Goal: Task Accomplishment & Management: Complete application form

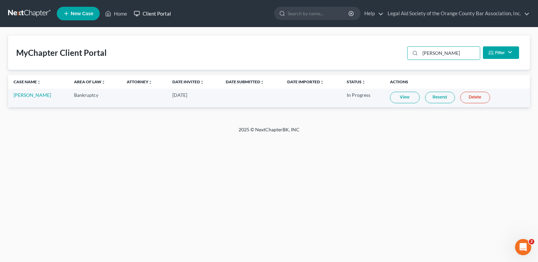
drag, startPoint x: 151, startPoint y: 14, endPoint x: 157, endPoint y: 24, distance: 12.1
click at [151, 13] on link "Client Portal" at bounding box center [152, 13] width 44 height 12
drag, startPoint x: 454, startPoint y: 54, endPoint x: 394, endPoint y: 58, distance: 59.3
click at [394, 58] on div "MyChapter Client Portal [PERSON_NAME] Filter Status Filter... Invited In Progre…" at bounding box center [269, 52] width 522 height 34
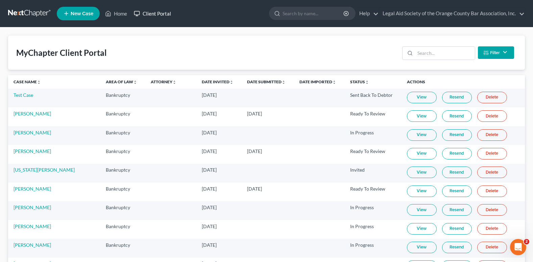
click at [153, 15] on link "Client Portal" at bounding box center [152, 13] width 44 height 12
click at [303, 15] on input "search" at bounding box center [314, 13] width 62 height 13
type input "miller"
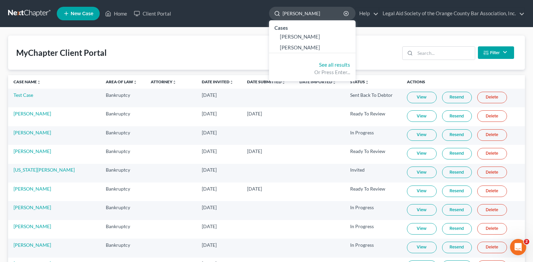
drag, startPoint x: 303, startPoint y: 15, endPoint x: 280, endPoint y: 16, distance: 23.0
click at [280, 16] on div "miller" at bounding box center [312, 13] width 87 height 13
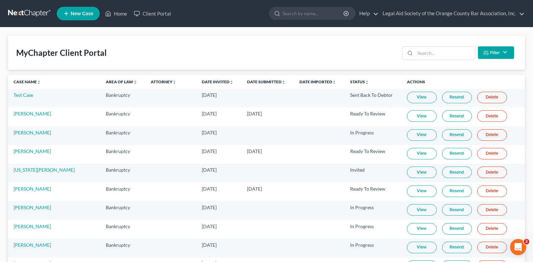
click at [85, 15] on span "New Case" at bounding box center [82, 13] width 23 height 5
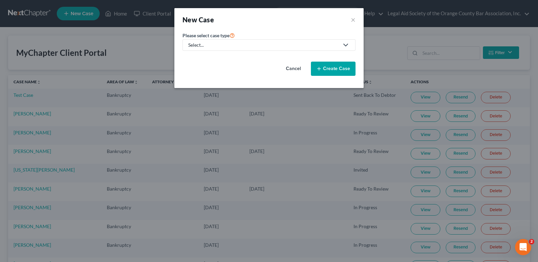
click at [202, 46] on div "Select..." at bounding box center [263, 45] width 151 height 7
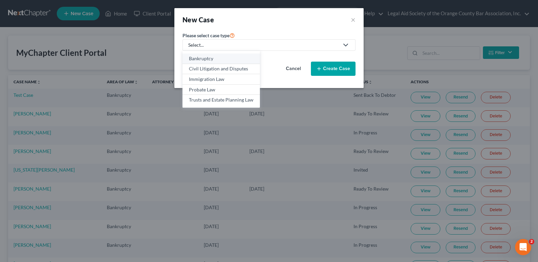
click at [204, 58] on div "Bankruptcy" at bounding box center [221, 58] width 65 height 7
select select "15"
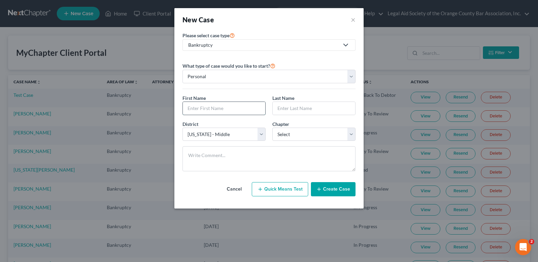
click at [213, 110] on input "text" at bounding box center [224, 108] width 82 height 13
click at [204, 106] on input "text" at bounding box center [224, 108] width 82 height 13
paste input "Elizabeth Miller"
type input "Elizabeth Miller"
click at [290, 110] on input "text" at bounding box center [314, 108] width 82 height 13
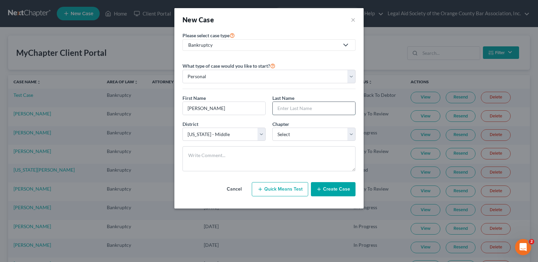
paste input "Elizabeth Miller"
drag, startPoint x: 298, startPoint y: 109, endPoint x: 323, endPoint y: 106, distance: 25.5
click at [323, 106] on input "Elizabeth Miller" at bounding box center [314, 108] width 82 height 13
type input "Elizabeth"
drag, startPoint x: 300, startPoint y: 108, endPoint x: 266, endPoint y: 111, distance: 33.9
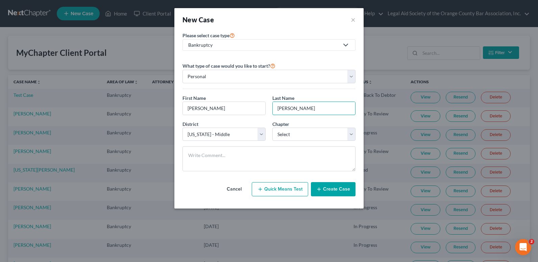
click at [266, 111] on div "First Name * Elizabeth Miller Last Name * Elizabeth" at bounding box center [269, 107] width 180 height 26
type input "Miller"
drag, startPoint x: 206, startPoint y: 108, endPoint x: 242, endPoint y: 112, distance: 36.3
click at [242, 112] on input "Elizabeth Miller" at bounding box center [224, 108] width 82 height 13
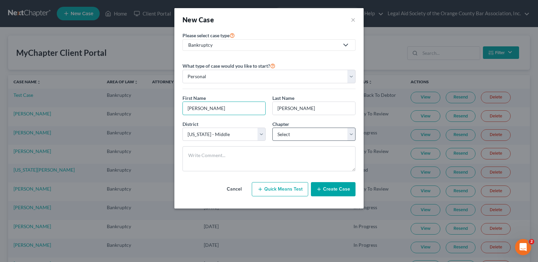
type input "Elizabeth"
click at [286, 135] on select "Select 7 11 12 13" at bounding box center [313, 134] width 83 height 14
select select "0"
click at [272, 127] on select "Select 7 11 12 13" at bounding box center [313, 134] width 83 height 14
drag, startPoint x: 188, startPoint y: 107, endPoint x: 165, endPoint y: 110, distance: 22.4
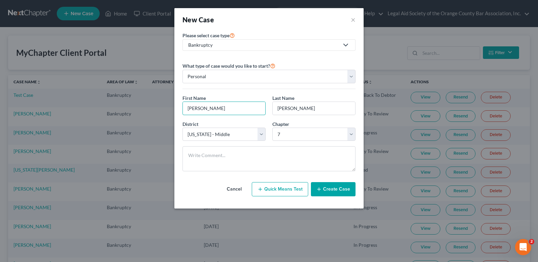
click at [165, 110] on div "New Case × Please select case type * Bankruptcy Bankruptcy Civil Litigation and…" at bounding box center [269, 131] width 538 height 262
drag, startPoint x: 339, startPoint y: 192, endPoint x: 334, endPoint y: 191, distance: 5.5
click at [339, 192] on button "Create Case" at bounding box center [333, 189] width 45 height 14
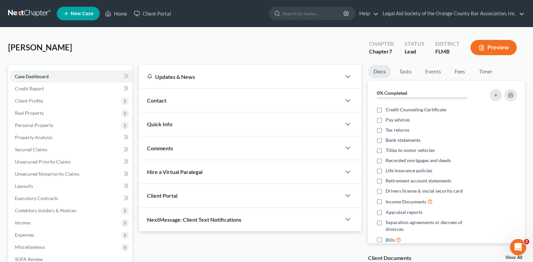
click at [176, 102] on div "Contact" at bounding box center [240, 100] width 202 height 23
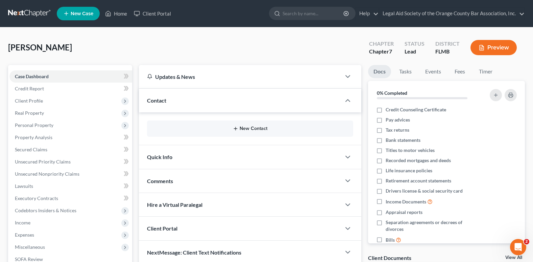
click at [254, 129] on button "New Contact" at bounding box center [249, 128] width 195 height 5
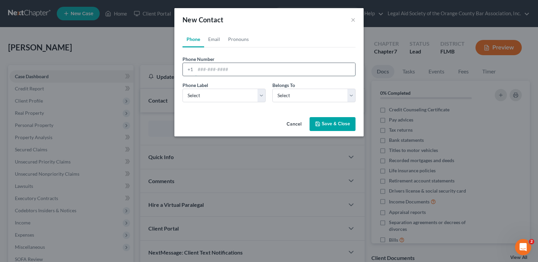
click at [198, 66] on input "tel" at bounding box center [275, 69] width 160 height 13
paste input "(407) 616-1554"
drag, startPoint x: 192, startPoint y: 71, endPoint x: 169, endPoint y: 71, distance: 23.0
click at [169, 71] on div "New Contact × Phone Email Pronouns Phone Number * +1 (407) 616-1554 Ext. Phone …" at bounding box center [269, 131] width 538 height 262
type input "(407) 616-1554"
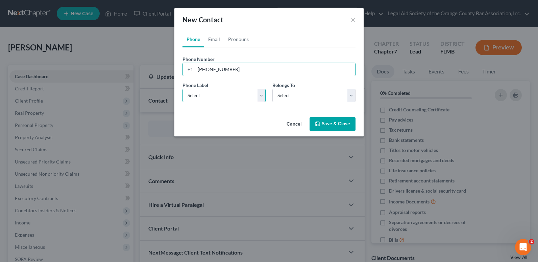
click at [233, 99] on select "Select Mobile Home Work Other" at bounding box center [224, 96] width 83 height 14
click at [183, 89] on select "Select Mobile Home Work Other" at bounding box center [224, 96] width 83 height 14
click at [211, 100] on select "Select Mobile Home Work Other" at bounding box center [224, 96] width 83 height 14
select select "1"
click at [183, 89] on select "Select Mobile Home Work Other" at bounding box center [224, 96] width 83 height 14
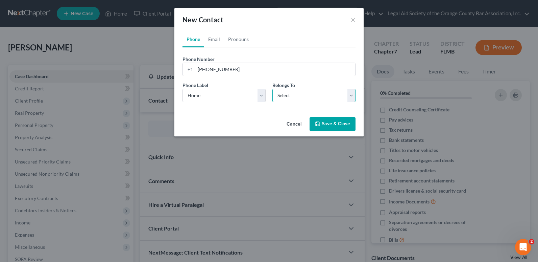
click at [281, 95] on select "Select Client Other" at bounding box center [313, 96] width 83 height 14
select select "0"
click at [272, 89] on select "Select Client Other" at bounding box center [313, 96] width 83 height 14
select select "0"
click at [216, 42] on link "Email" at bounding box center [214, 39] width 20 height 16
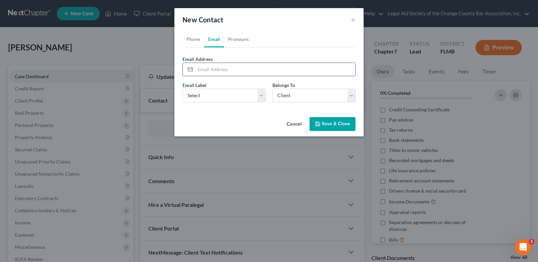
click at [201, 67] on input "email" at bounding box center [275, 69] width 160 height 13
paste input "sheba.tigger@icloud.com"
click at [194, 69] on div "sheba.tigger@icloud.com" at bounding box center [269, 70] width 173 height 14
type input "sheba.tigger@icloud.com"
click at [232, 134] on div "Cancel Save & Close" at bounding box center [268, 125] width 189 height 22
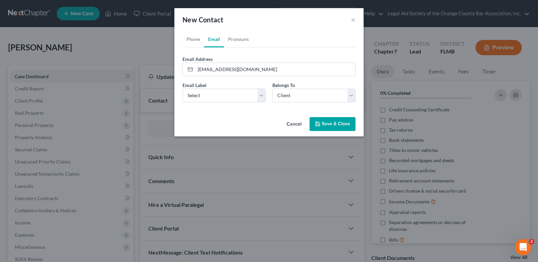
click at [338, 123] on button "Save & Close" at bounding box center [333, 124] width 46 height 14
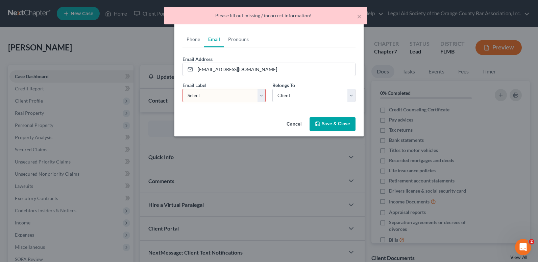
click at [216, 94] on select "Select Home Work Other" at bounding box center [224, 96] width 83 height 14
select select "0"
click at [183, 89] on select "Select Home Work Other" at bounding box center [224, 96] width 83 height 14
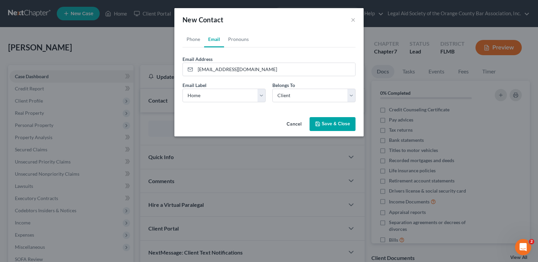
click at [339, 120] on button "Save & Close" at bounding box center [333, 124] width 46 height 14
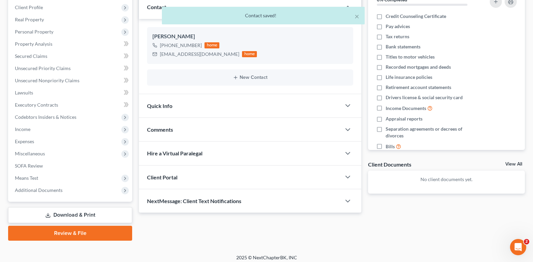
scroll to position [98, 0]
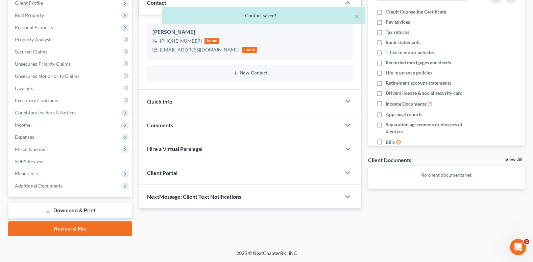
click at [252, 176] on div "Client Portal" at bounding box center [240, 172] width 202 height 23
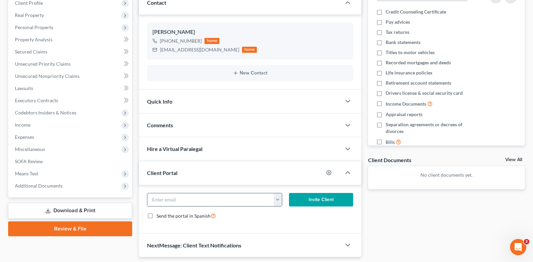
click at [278, 199] on button "button" at bounding box center [278, 199] width 8 height 13
click at [288, 217] on link "sheba.tigger@icloud.com" at bounding box center [319, 214] width 92 height 11
type input "sheba.tigger@icloud.com"
click at [316, 200] on button "Invite Client" at bounding box center [321, 200] width 64 height 14
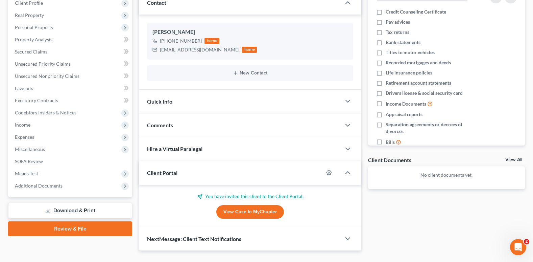
scroll to position [0, 0]
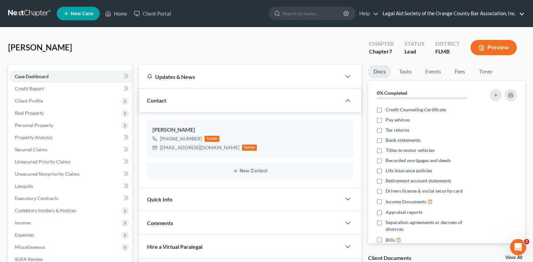
click at [517, 14] on link "Legal Aid Society of the Orange County Bar Association, Inc." at bounding box center [451, 13] width 145 height 12
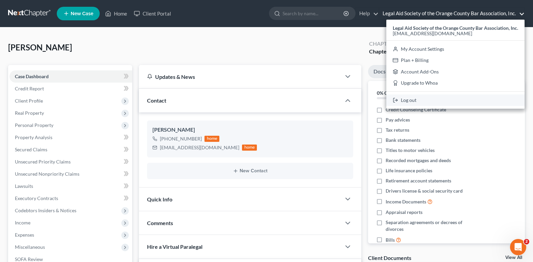
click at [414, 101] on link "Log out" at bounding box center [455, 99] width 138 height 11
